Goal: Task Accomplishment & Management: Use online tool/utility

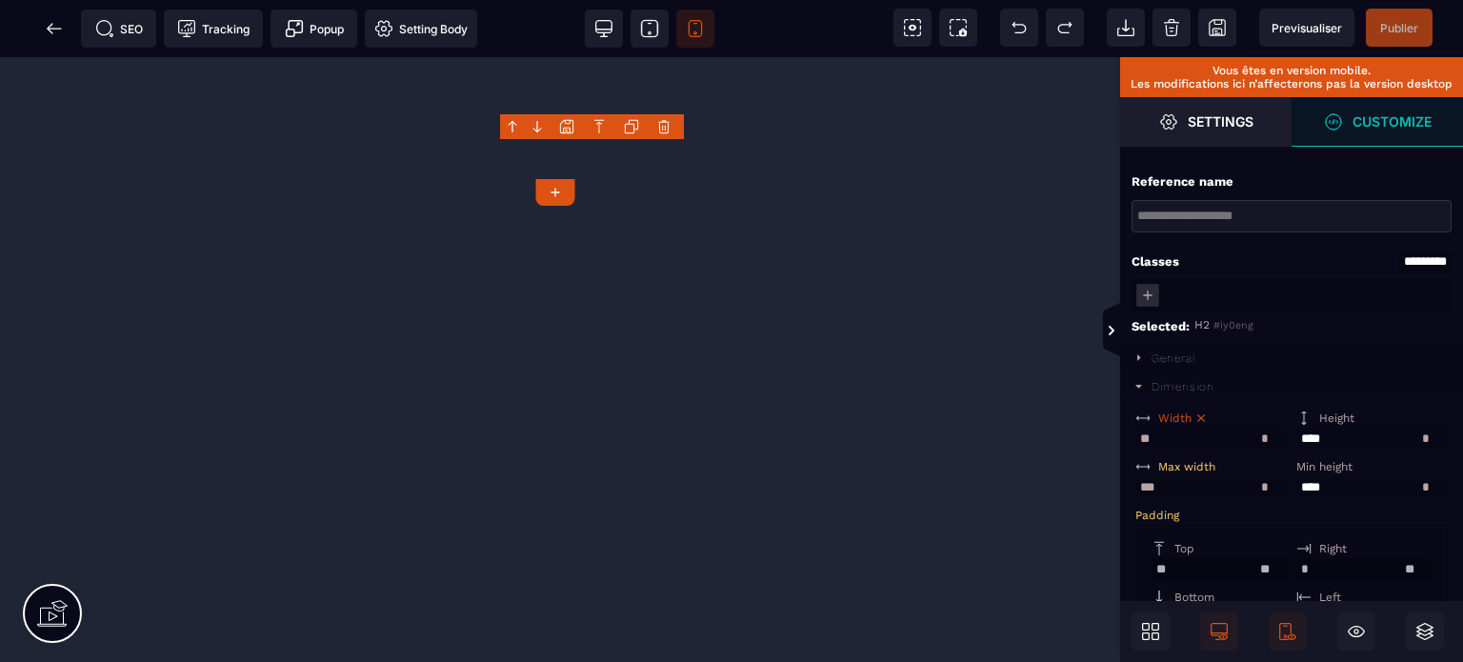
select select "*"
select select
select select "*"
select select
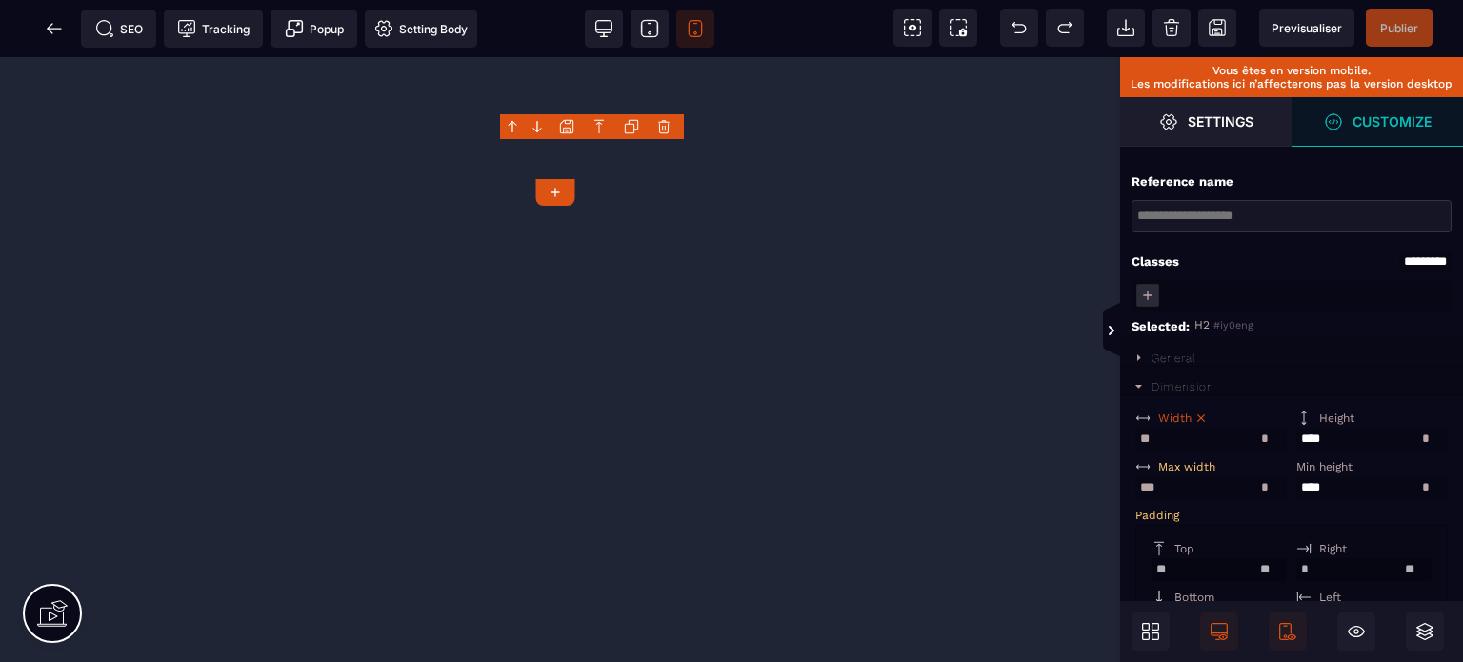
select select
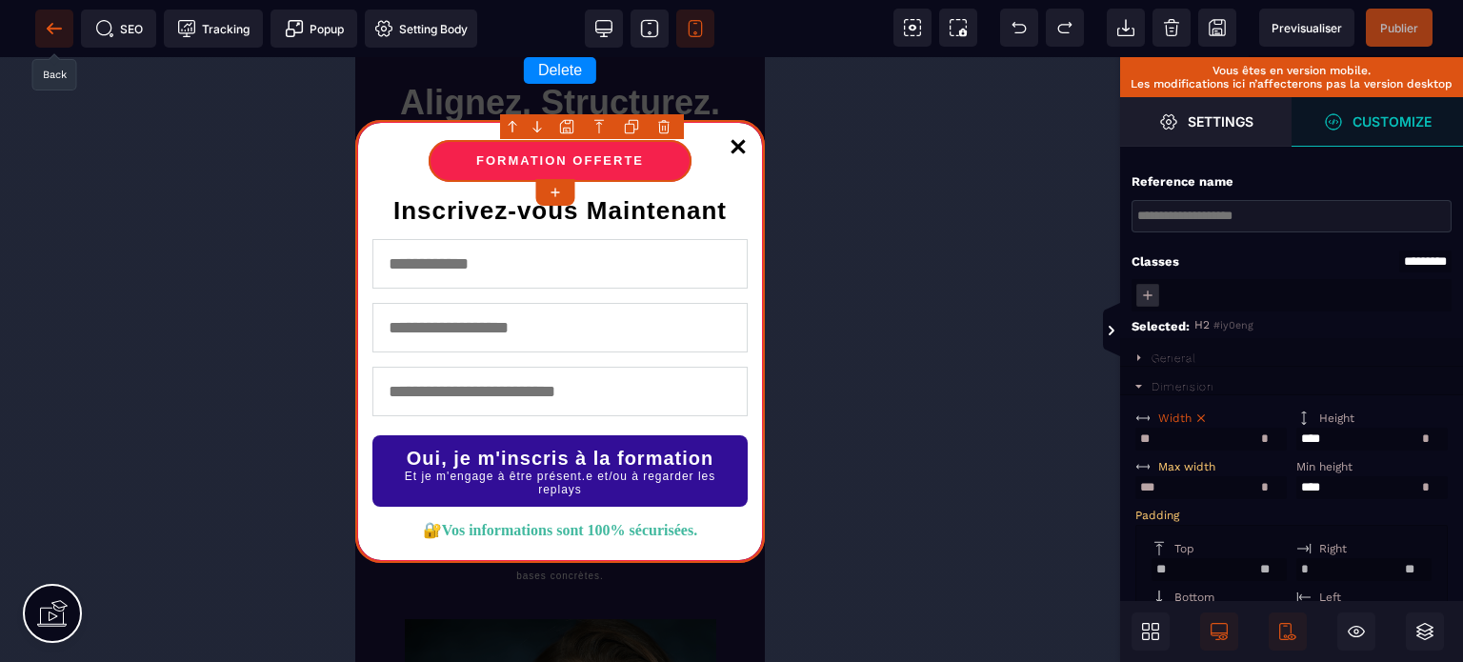
click at [47, 26] on icon at bounding box center [54, 28] width 19 height 19
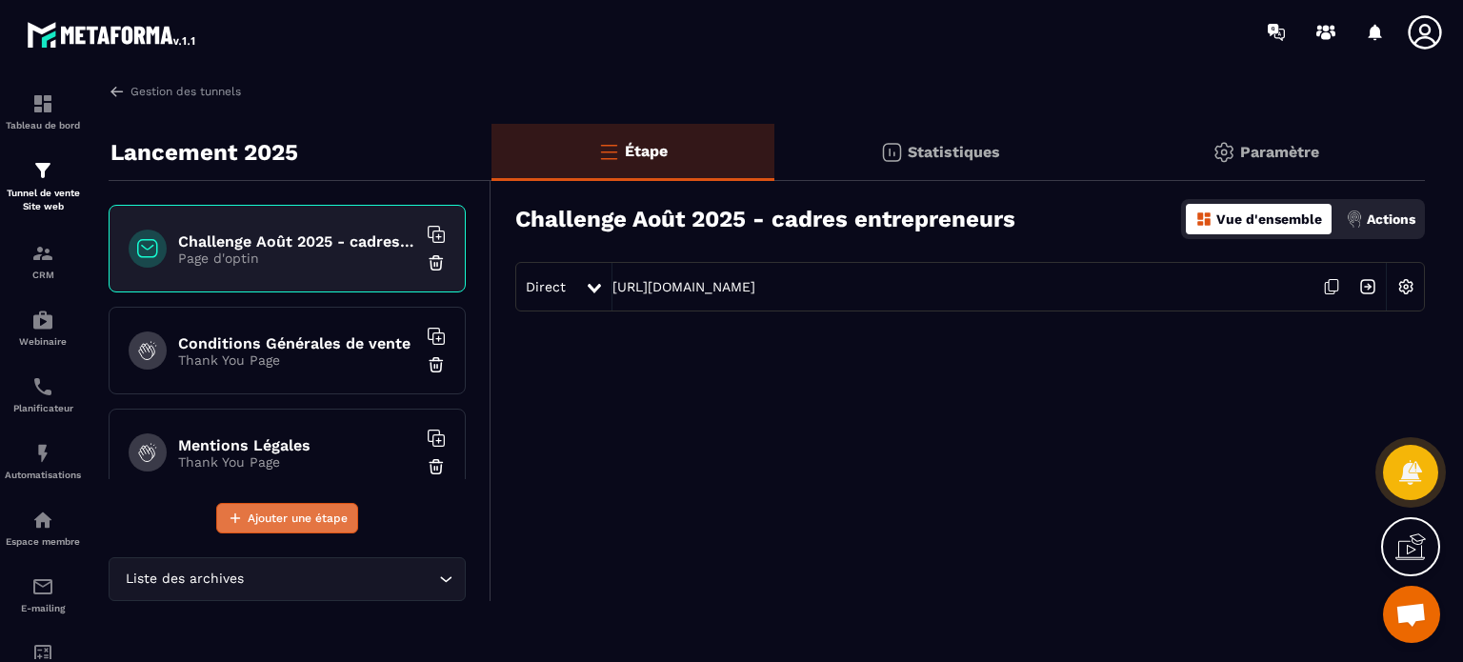
click at [298, 518] on span "Ajouter une étape" at bounding box center [298, 518] width 100 height 19
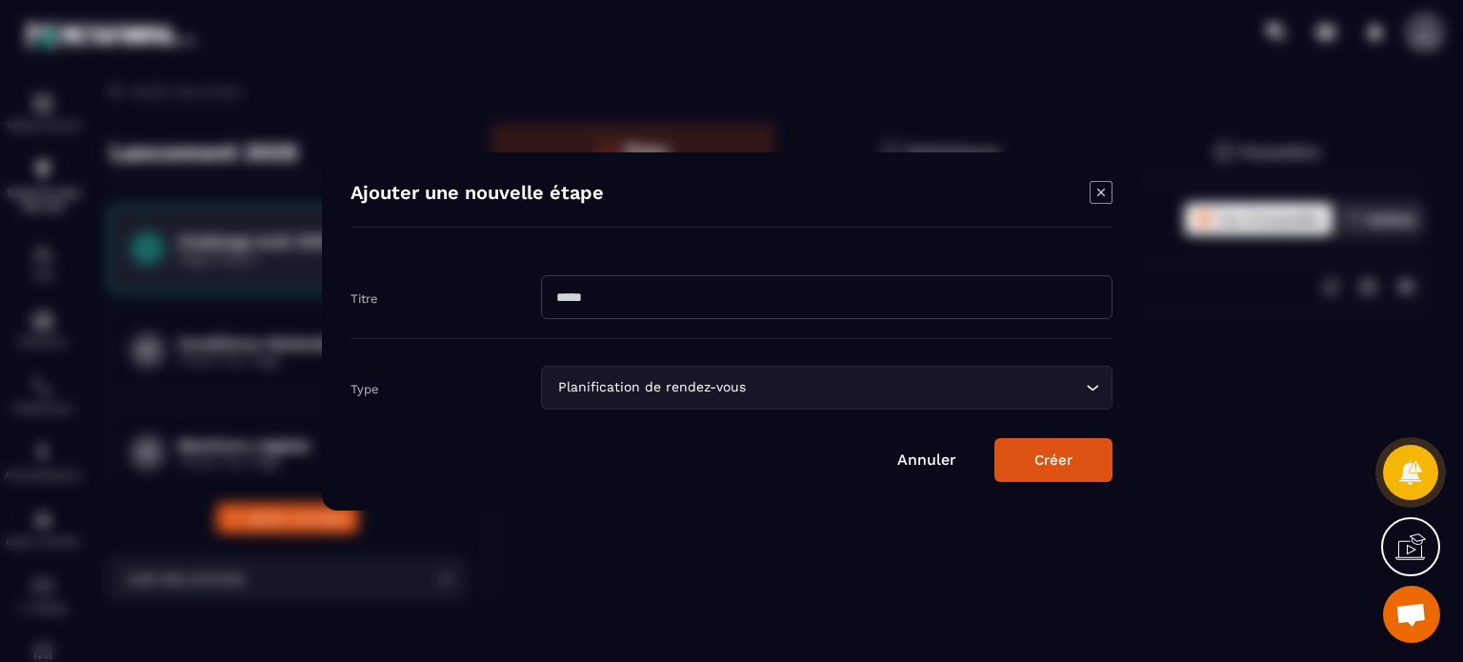
click at [607, 292] on input "Modal window" at bounding box center [826, 297] width 571 height 44
paste input "**********"
type input "**********"
click at [591, 422] on form "**********" at bounding box center [731, 369] width 762 height 226
click at [594, 396] on div "Planification de rendez-vous" at bounding box center [816, 387] width 531 height 21
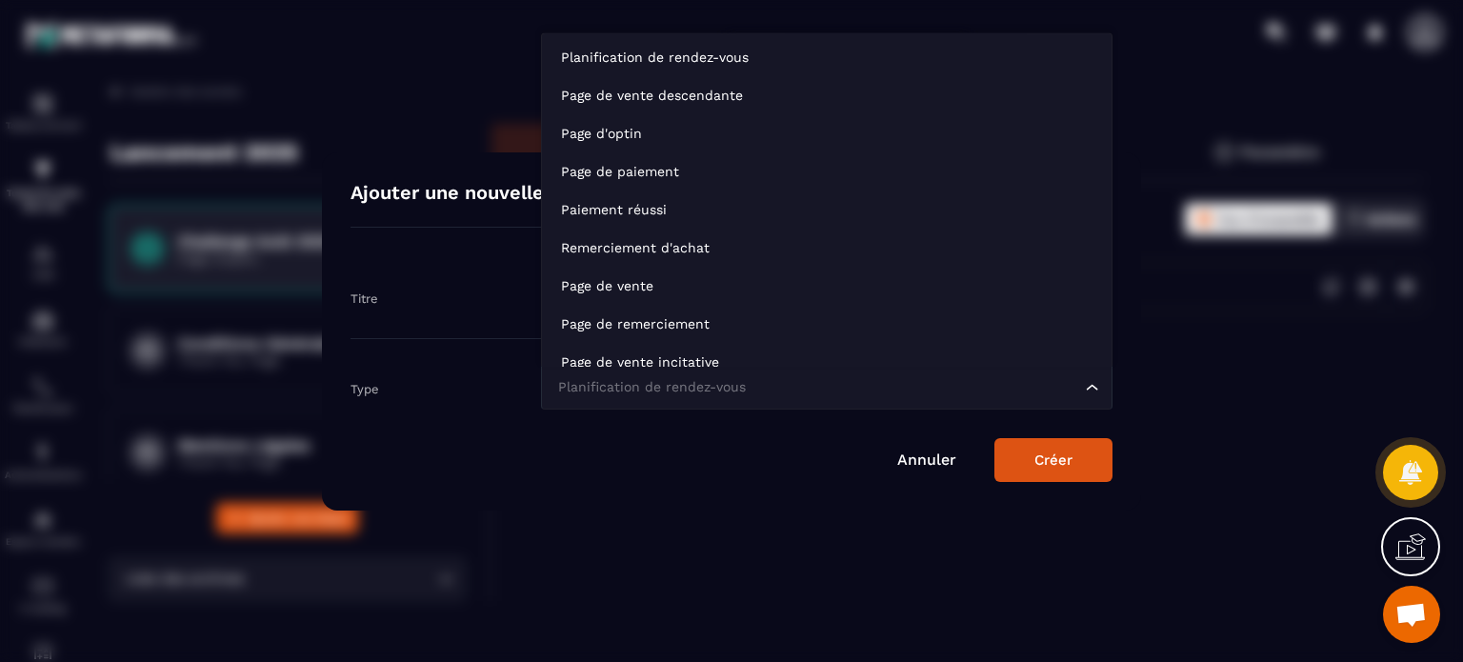
scroll to position [14, 0]
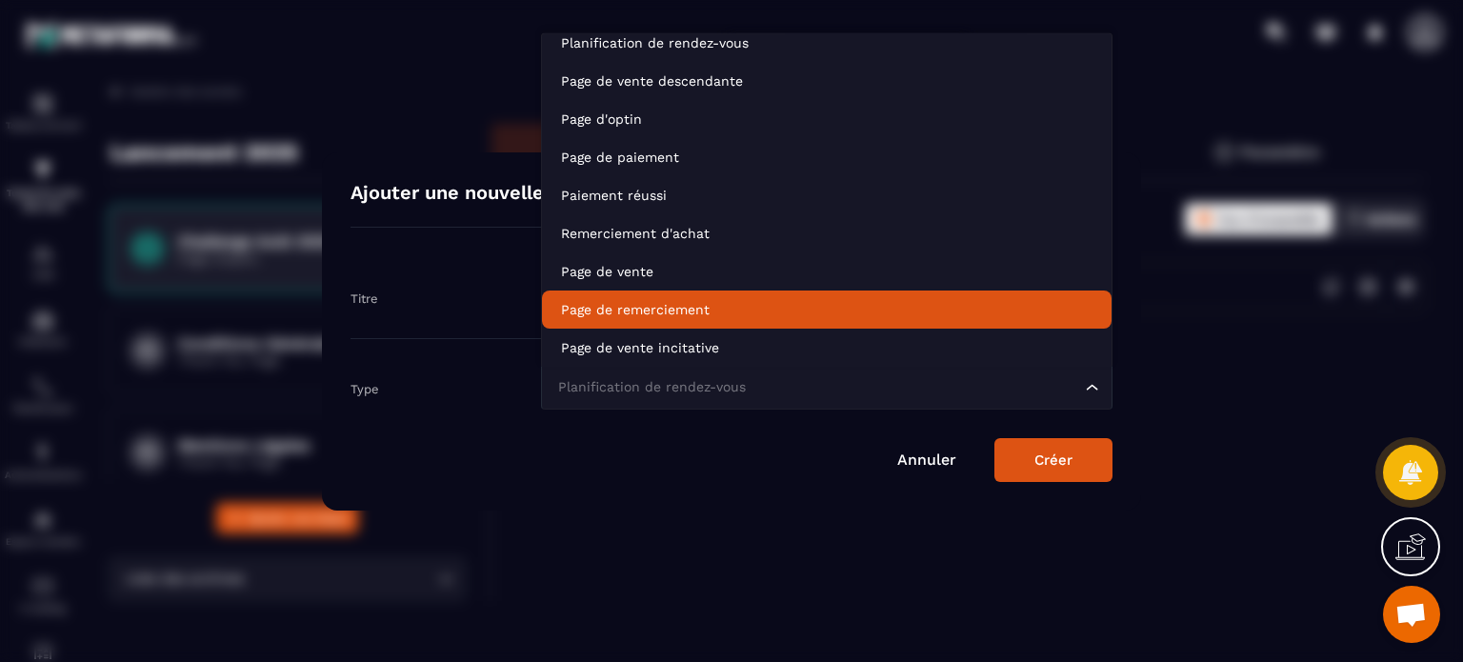
click at [633, 317] on p "Page de remerciement" at bounding box center [826, 309] width 531 height 19
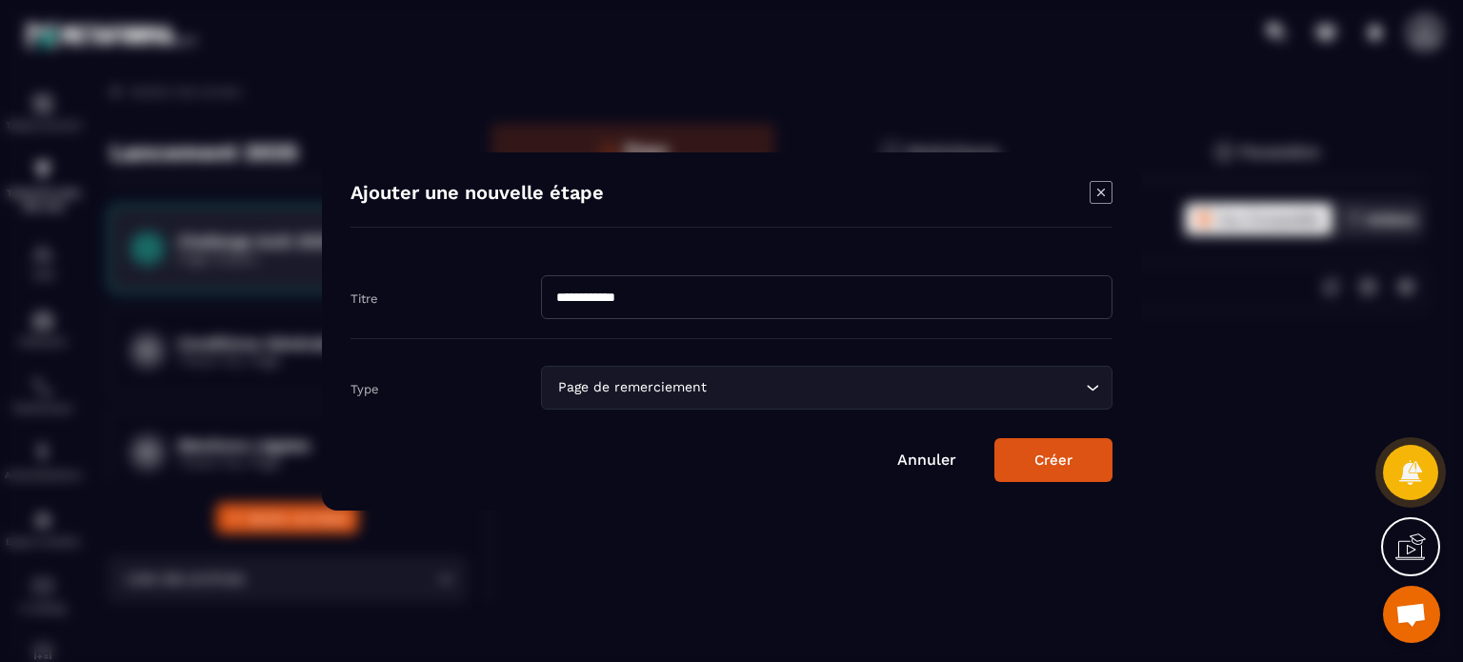
click at [1036, 461] on button "Créer" at bounding box center [1053, 460] width 118 height 44
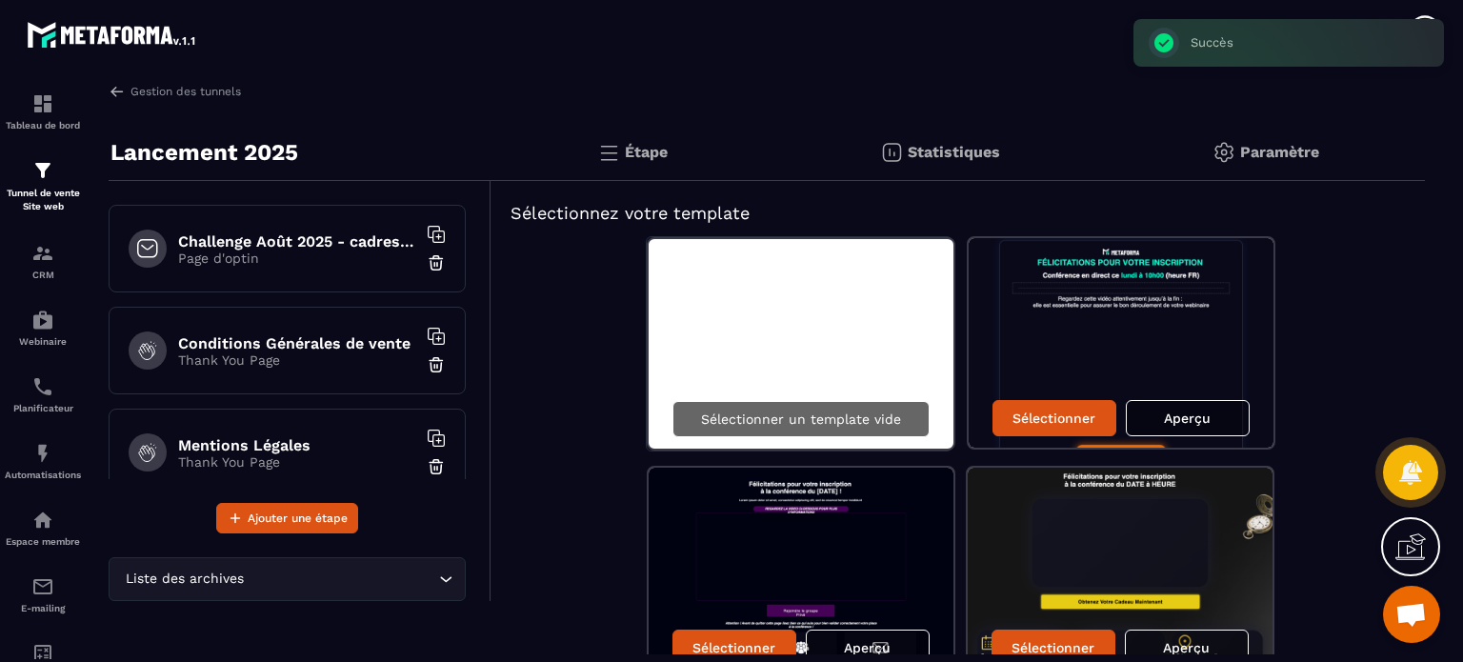
click at [829, 418] on p "Sélectionner un template vide" at bounding box center [801, 418] width 200 height 15
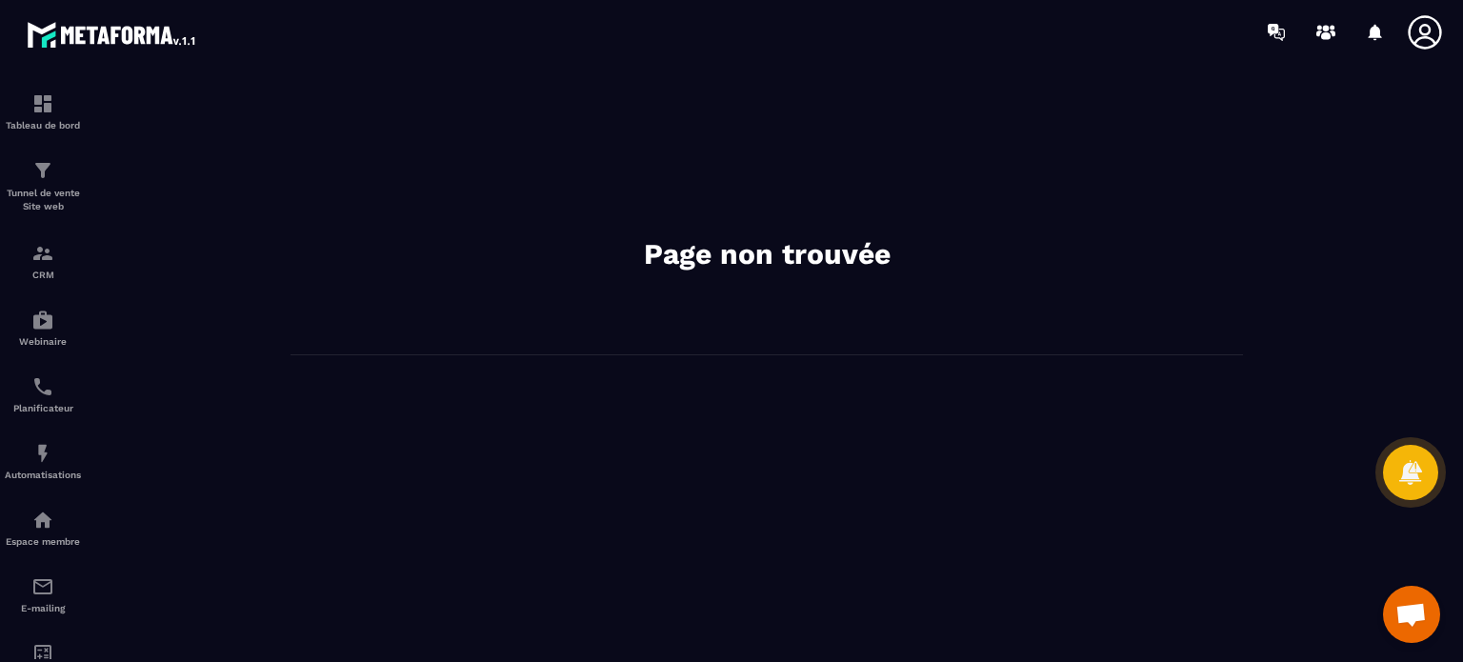
click at [1425, 25] on icon at bounding box center [1424, 31] width 33 height 33
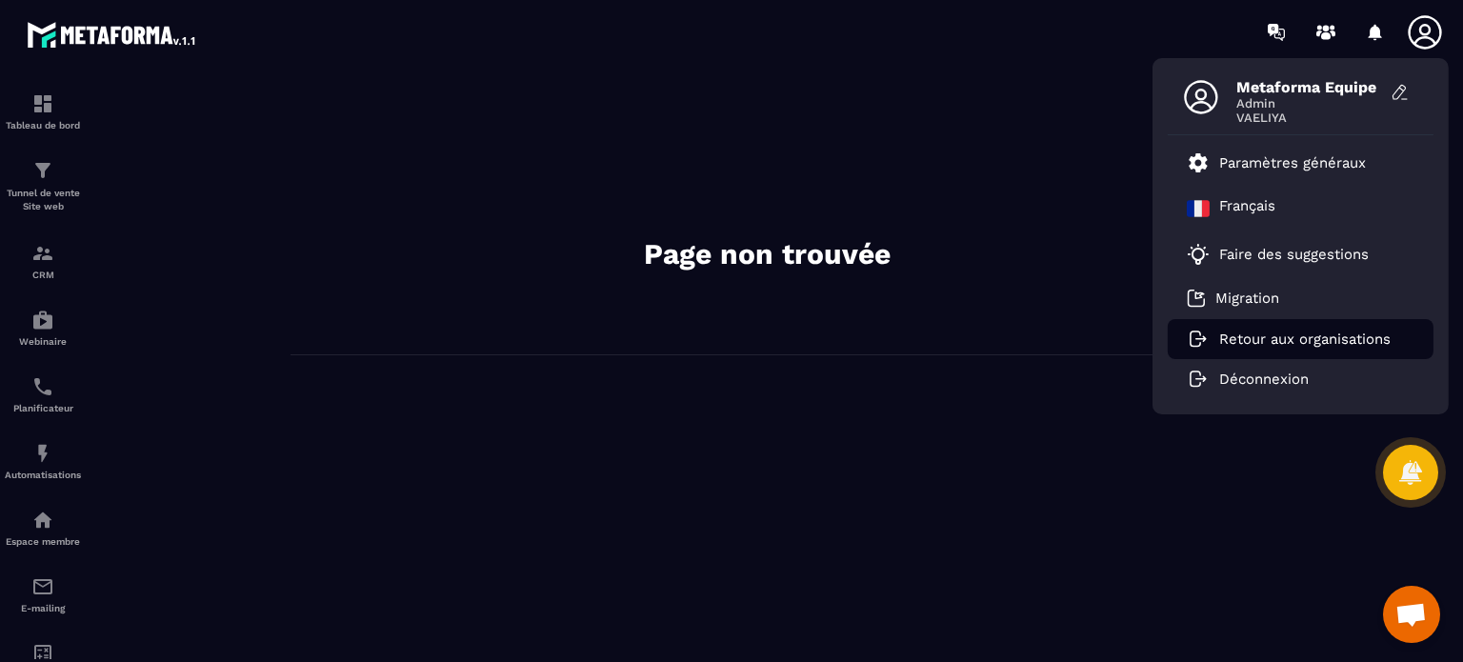
click at [1238, 332] on p "Retour aux organisations" at bounding box center [1304, 338] width 171 height 17
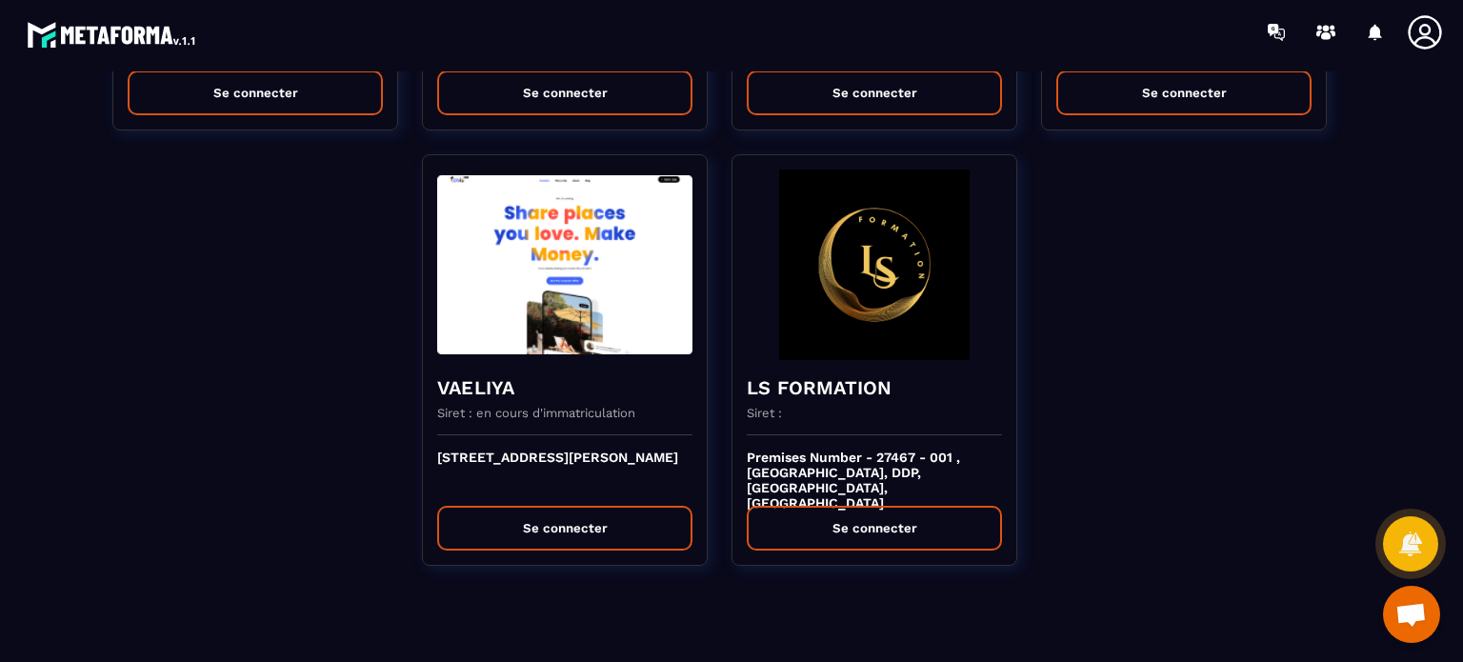
scroll to position [19, 0]
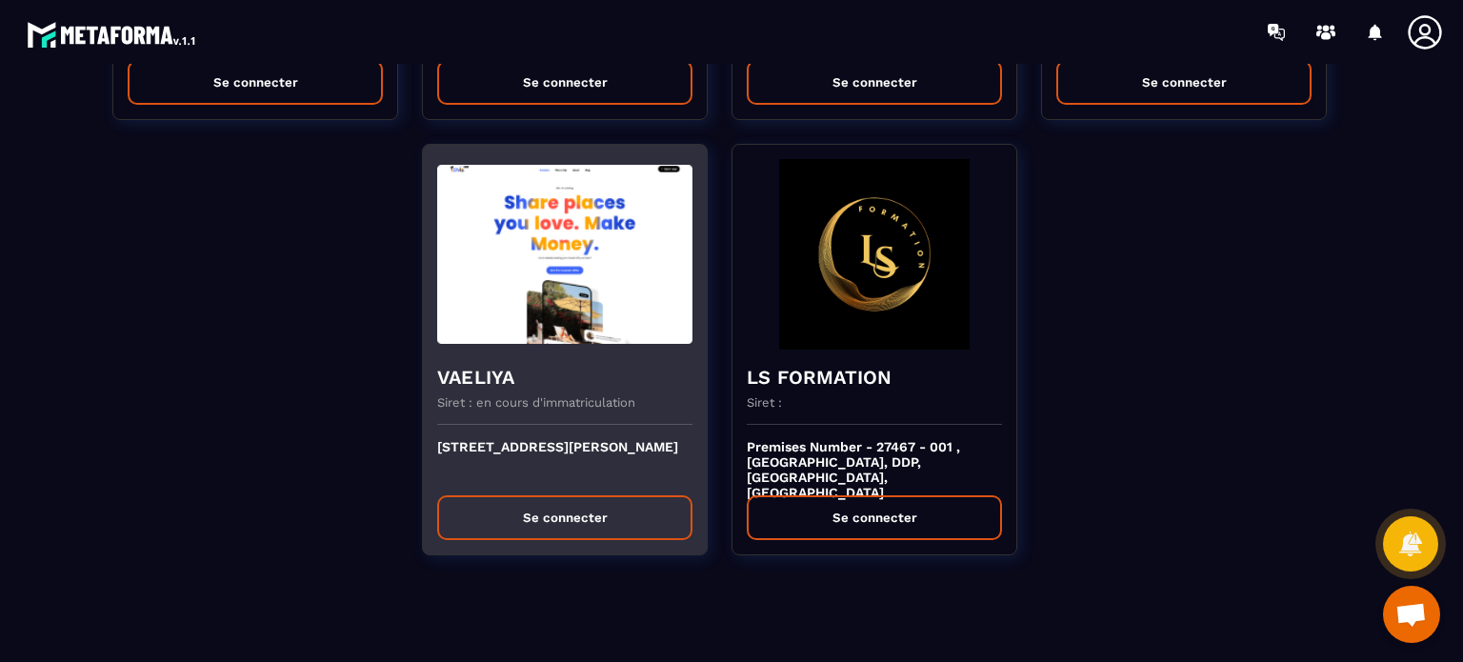
click at [568, 495] on button "Se connecter" at bounding box center [564, 517] width 255 height 45
